Goal: Transaction & Acquisition: Purchase product/service

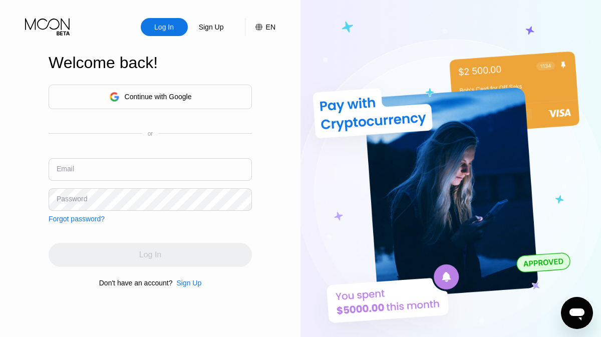
click at [157, 91] on div "Continue with Google" at bounding box center [150, 97] width 83 height 16
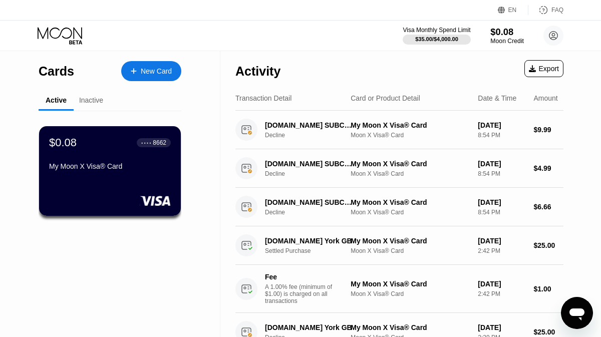
click at [505, 34] on div "$0.08" at bounding box center [507, 32] width 34 height 11
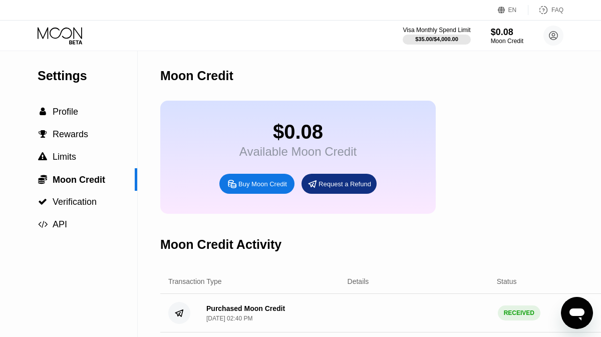
click at [252, 190] on div "Buy Moon Credit" at bounding box center [256, 184] width 75 height 20
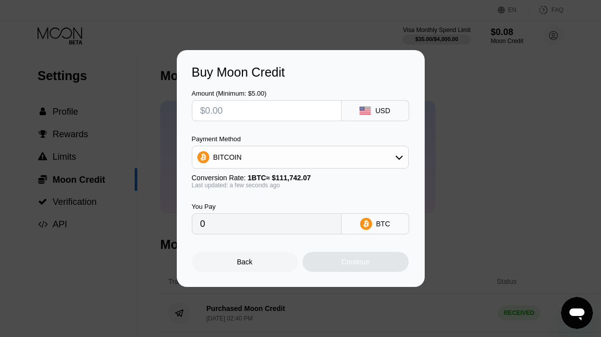
click at [247, 110] on input "text" at bounding box center [266, 111] width 133 height 20
type input "$2"
type input "0.00001790"
type input "$26"
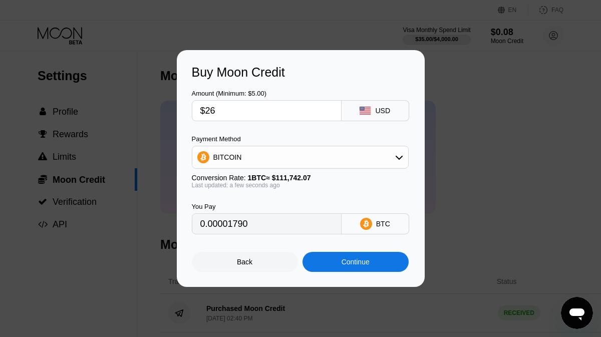
type input "0.00023268"
type input "$26"
click at [340, 258] on div "Continue" at bounding box center [355, 262] width 106 height 20
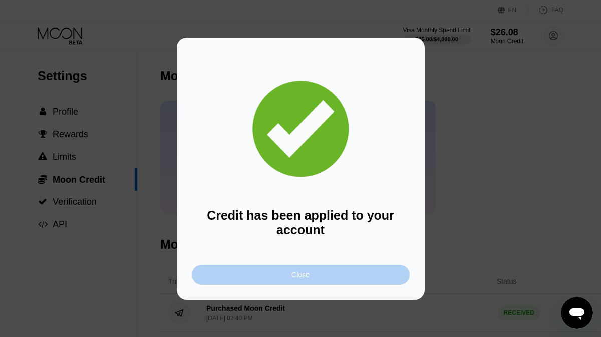
click at [326, 275] on div "Close" at bounding box center [301, 275] width 218 height 20
